Goal: Information Seeking & Learning: Learn about a topic

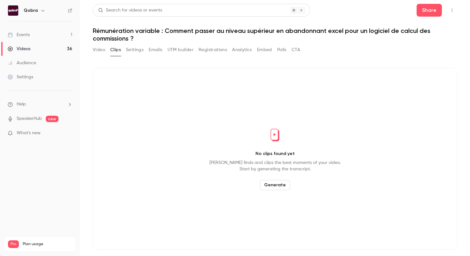
click at [51, 29] on link "Events 1" at bounding box center [40, 35] width 80 height 14
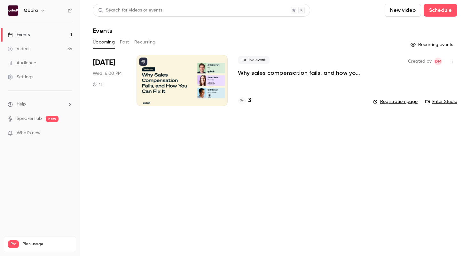
click at [250, 100] on h4 "3" at bounding box center [249, 100] width 3 height 9
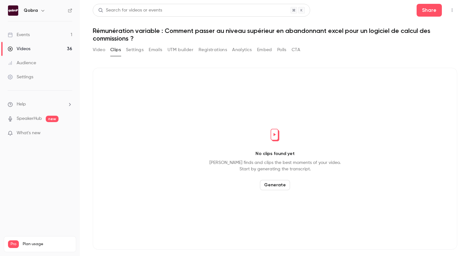
click at [74, 34] on link "Events 1" at bounding box center [40, 35] width 80 height 14
